Goal: Information Seeking & Learning: Learn about a topic

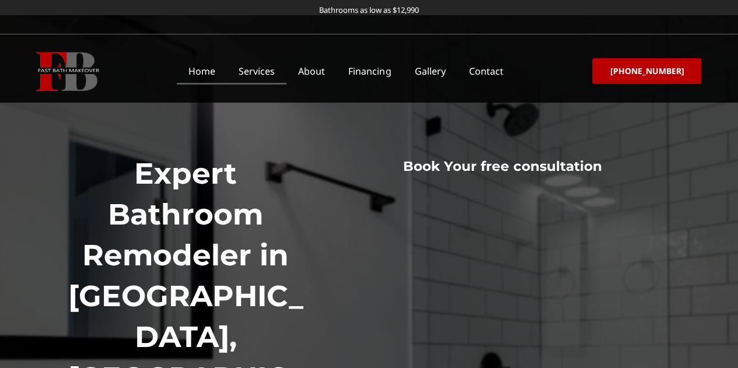
click at [268, 72] on link "Services" at bounding box center [257, 71] width 60 height 27
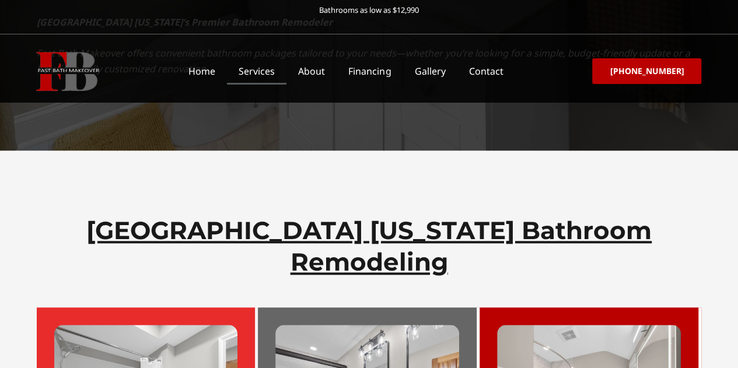
scroll to position [467, 0]
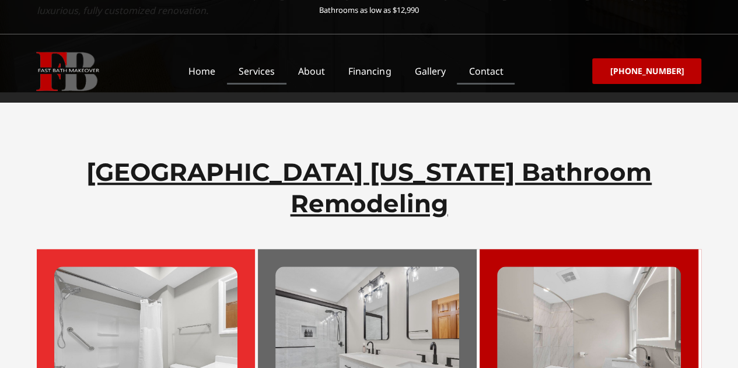
click at [506, 69] on link "Contact" at bounding box center [486, 71] width 58 height 27
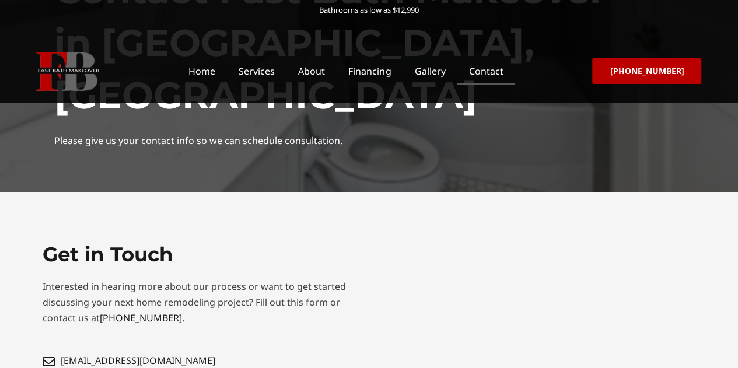
scroll to position [233, 0]
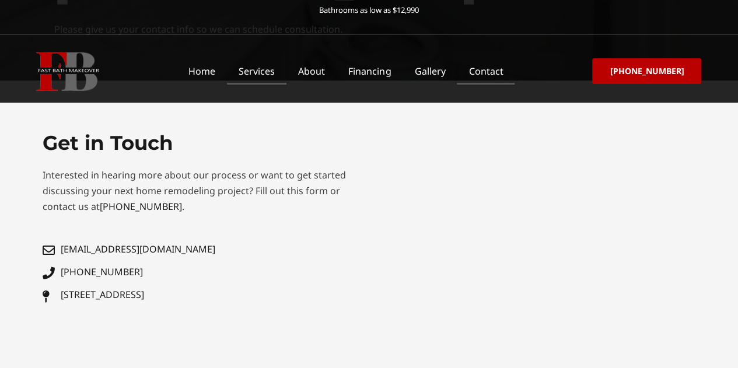
click at [282, 73] on link "Services" at bounding box center [257, 71] width 60 height 27
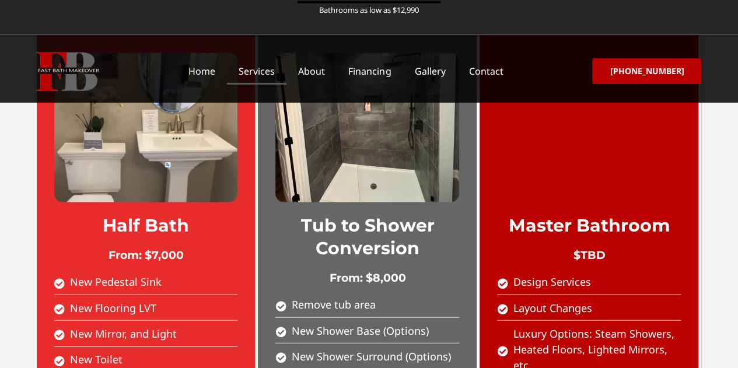
scroll to position [1342, 0]
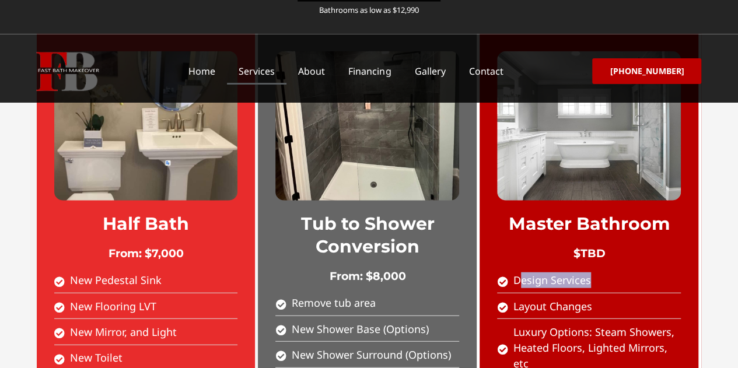
drag, startPoint x: 519, startPoint y: 198, endPoint x: 596, endPoint y: 200, distance: 76.5
click at [596, 273] on li "Design Services" at bounding box center [589, 283] width 184 height 21
drag, startPoint x: 552, startPoint y: 221, endPoint x: 618, endPoint y: 218, distance: 66.0
click at [618, 299] on li "Layout Changes" at bounding box center [589, 309] width 184 height 21
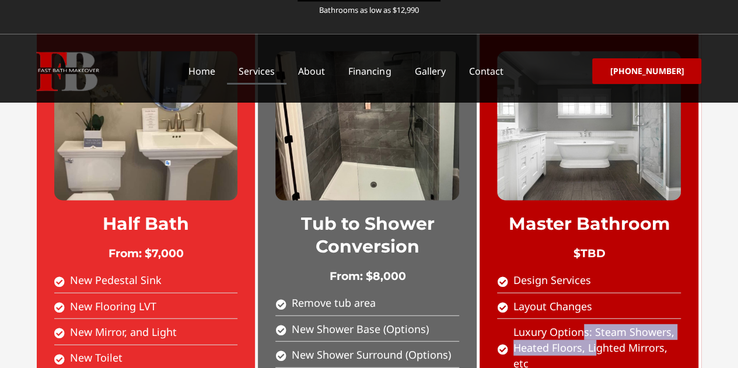
drag, startPoint x: 582, startPoint y: 249, endPoint x: 596, endPoint y: 256, distance: 16.2
click at [596, 325] on span "Luxury Options: Steam Showers, Heated Floors, Lighted Mirrors, etc" at bounding box center [596, 349] width 170 height 48
drag, startPoint x: 568, startPoint y: 247, endPoint x: 654, endPoint y: 249, distance: 85.2
click at [654, 325] on span "Luxury Options: Steam Showers, Heated Floors, Lighted Mirrors, etc" at bounding box center [596, 349] width 170 height 48
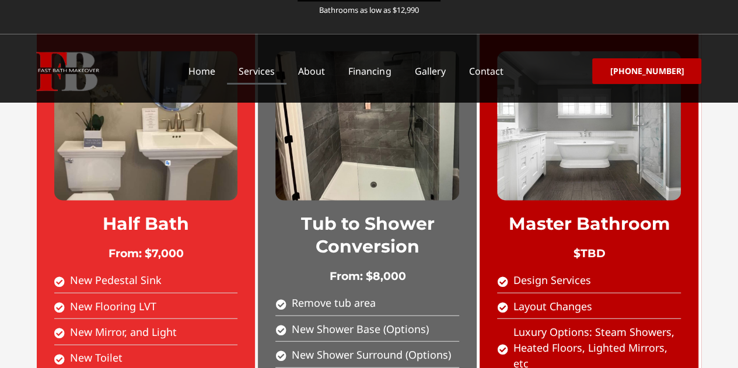
click at [641, 325] on span "Luxury Options: Steam Showers, Heated Floors, Lighted Mirrors, etc" at bounding box center [596, 349] width 170 height 48
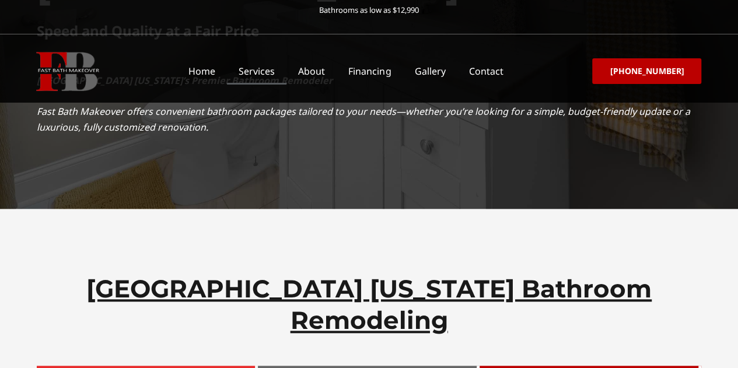
scroll to position [0, 0]
